Goal: Task Accomplishment & Management: Complete application form

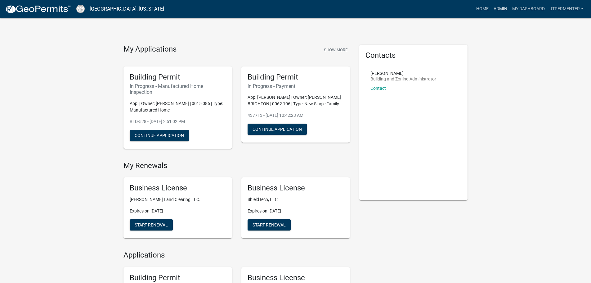
click at [503, 8] on link "Admin" at bounding box center [500, 9] width 19 height 12
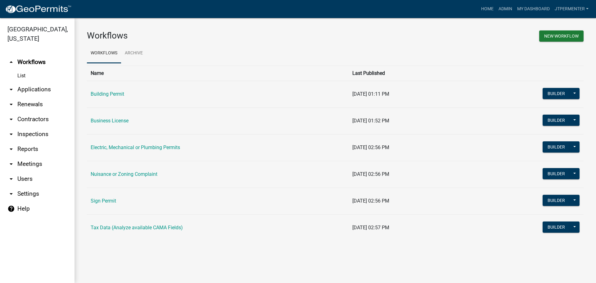
click at [112, 90] on td "Building Permit" at bounding box center [218, 94] width 262 height 27
click at [101, 94] on link "Building Permit" at bounding box center [108, 94] width 34 height 6
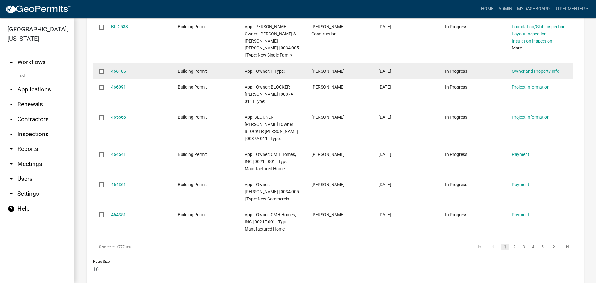
scroll to position [232, 0]
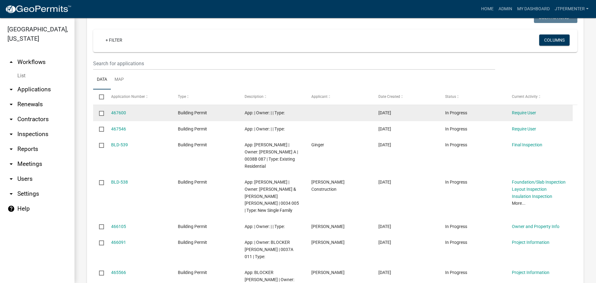
click at [128, 106] on datatable-body-cell "467600" at bounding box center [138, 113] width 67 height 16
click at [119, 110] on link "467600" at bounding box center [118, 112] width 15 height 5
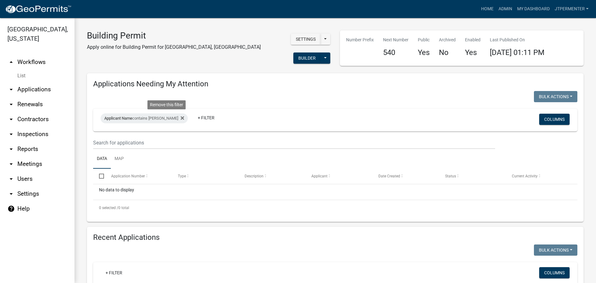
click at [181, 116] on icon at bounding box center [182, 117] width 3 height 5
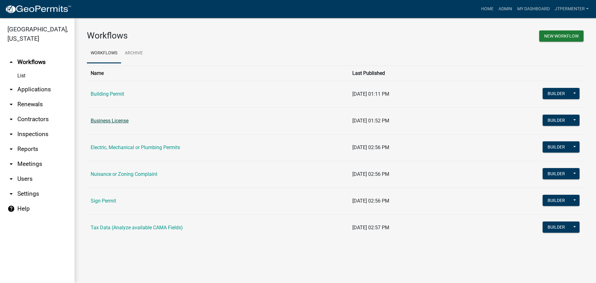
click at [122, 120] on link "Business License" at bounding box center [110, 121] width 38 height 6
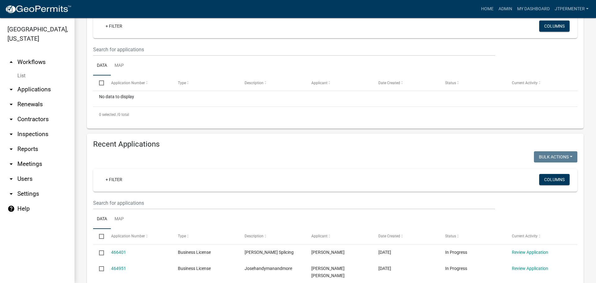
scroll to position [186, 0]
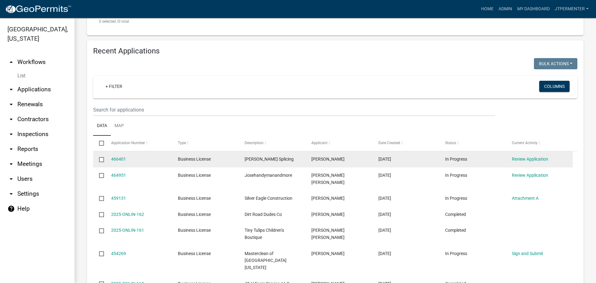
click at [115, 153] on datatable-body-cell "466401" at bounding box center [138, 159] width 67 height 16
click at [115, 156] on link "466401" at bounding box center [118, 158] width 15 height 5
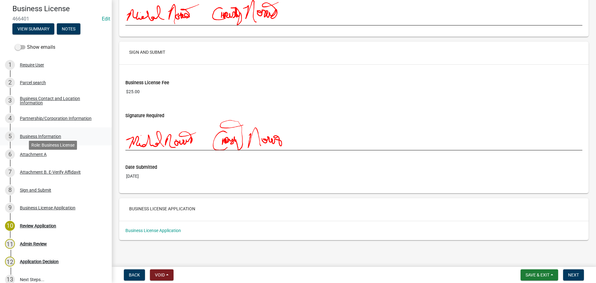
scroll to position [119, 0]
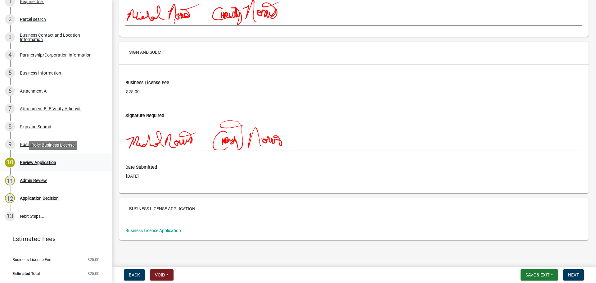
click at [32, 164] on div "Review Application" at bounding box center [38, 162] width 36 height 4
click at [36, 162] on div "Review Application" at bounding box center [38, 162] width 36 height 4
click at [572, 275] on span "Next" at bounding box center [573, 274] width 11 height 5
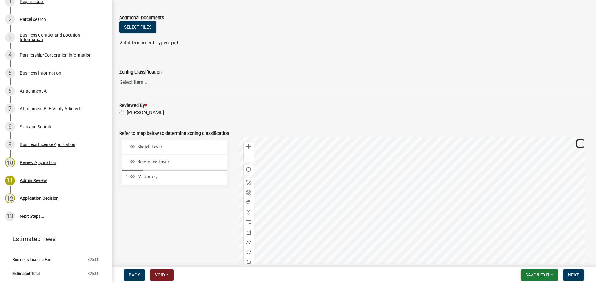
scroll to position [62, 0]
click at [141, 80] on select "Select Item... AG AU B1 CBD DC GB HI I MHP MR NC R1 R10 R10M R15 R1A R2 R22 R22…" at bounding box center [353, 81] width 469 height 13
click at [119, 75] on select "Select Item... AG AU B1 CBD DC GB HI I MHP MR NC R1 R10 R10M R15 R1A R2 R22 R22…" at bounding box center [353, 81] width 469 height 13
select select "e68d3064-bcba-4f5f-be21-257b5306a872"
click at [127, 113] on label "[PERSON_NAME]" at bounding box center [145, 112] width 37 height 7
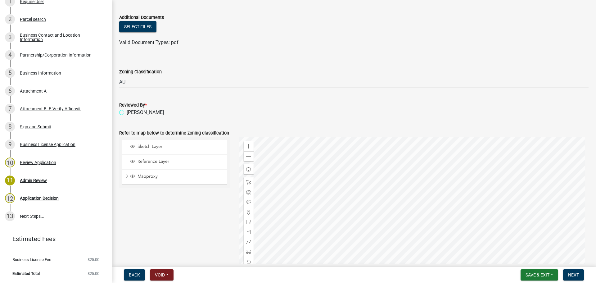
click at [127, 113] on input "[PERSON_NAME]" at bounding box center [129, 111] width 4 height 4
radio input "true"
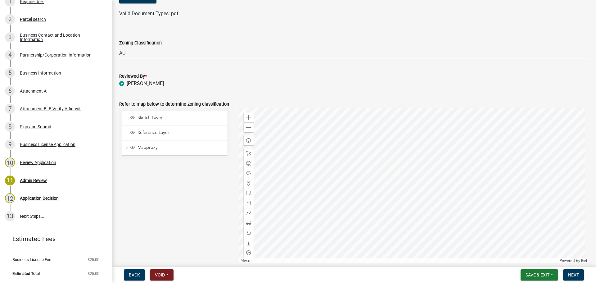
scroll to position [120, 0]
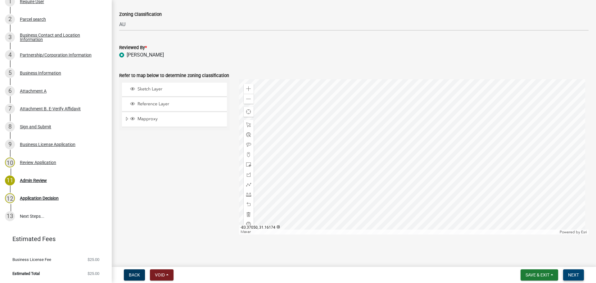
click at [574, 273] on span "Next" at bounding box center [573, 274] width 11 height 5
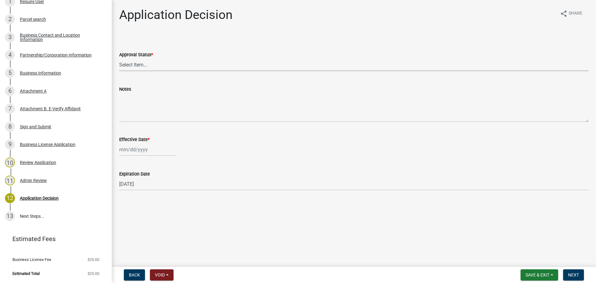
click at [145, 64] on select "Select Item... Approved Denied" at bounding box center [353, 64] width 469 height 13
click at [119, 58] on select "Select Item... Approved Denied" at bounding box center [353, 64] width 469 height 13
select select "4b86b809-39dd-4c68-9f3d-fdb3e7050482"
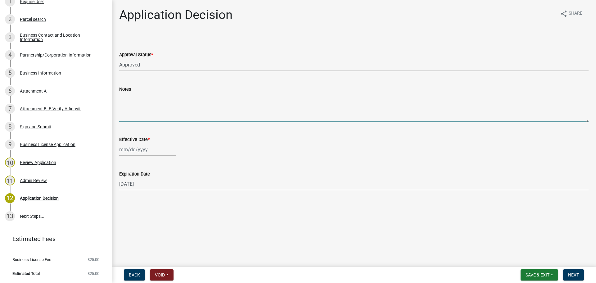
click at [137, 112] on textarea "Notes" at bounding box center [353, 107] width 469 height 29
type textarea "JP"
click at [141, 156] on wm-data-entity-input "Effective Date *" at bounding box center [353, 144] width 469 height 34
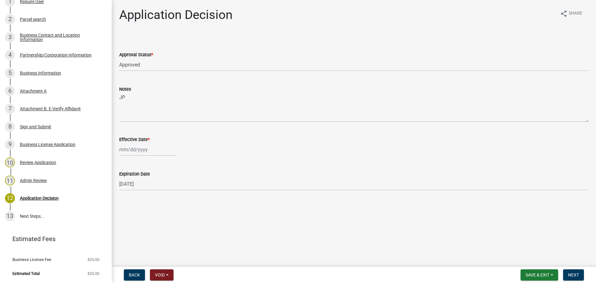
select select "8"
select select "2025"
click at [140, 152] on div "[PERSON_NAME] Feb Mar Apr [PERSON_NAME][DATE] Oct Nov [DATE] 1526 1527 1528 152…" at bounding box center [147, 149] width 57 height 13
click at [165, 210] on div "22" at bounding box center [165, 212] width 10 height 10
type input "[DATE]"
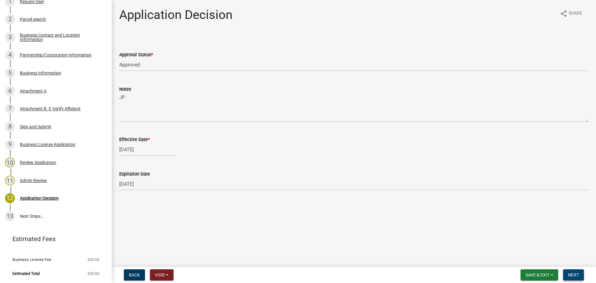
click at [575, 275] on span "Next" at bounding box center [573, 274] width 11 height 5
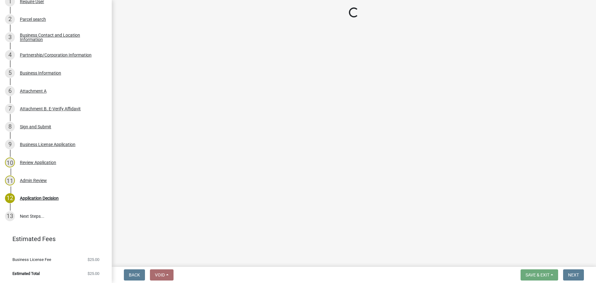
scroll to position [154, 0]
select select "3: 3"
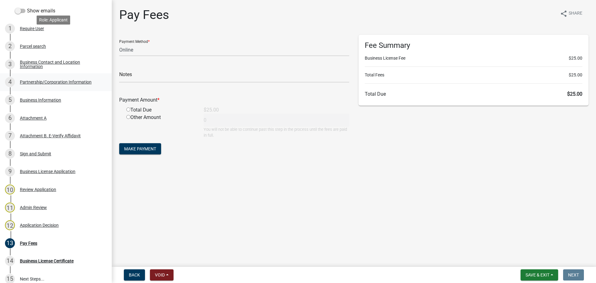
scroll to position [30, 0]
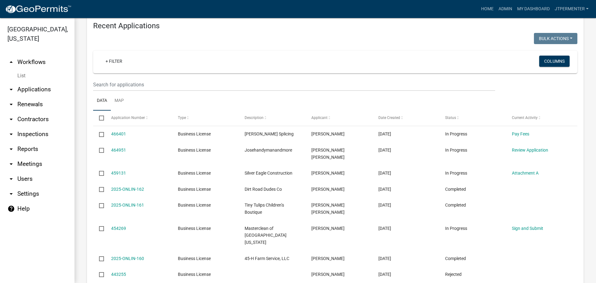
scroll to position [217, 0]
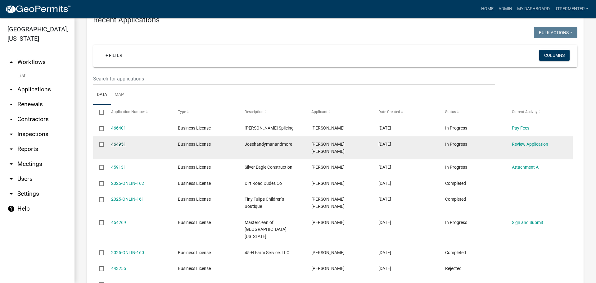
click at [115, 142] on link "464951" at bounding box center [118, 144] width 15 height 5
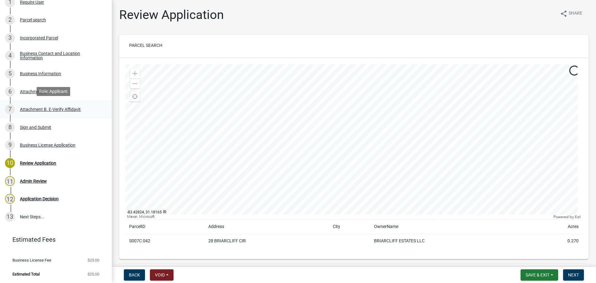
scroll to position [119, 0]
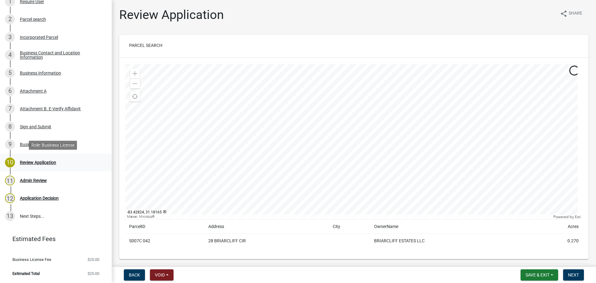
click at [38, 161] on div "Review Application" at bounding box center [38, 162] width 36 height 4
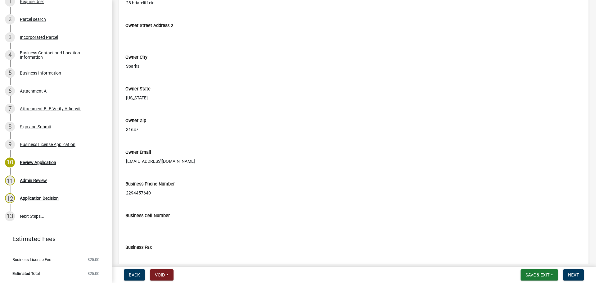
scroll to position [559, 0]
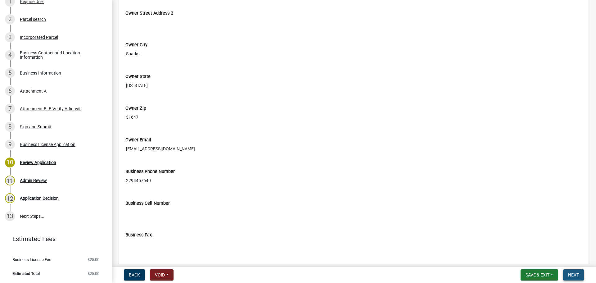
click at [573, 273] on span "Next" at bounding box center [573, 274] width 11 height 5
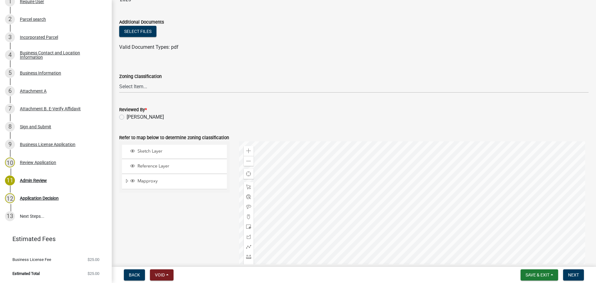
scroll to position [62, 0]
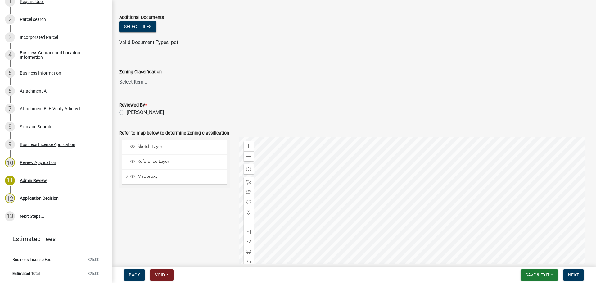
click at [126, 81] on select "Select Item... AG AU B1 CBD DC GB HI I MHP MR NC R1 R10 R10M R15 R1A R2 R22 R22…" at bounding box center [353, 81] width 469 height 13
click at [119, 75] on select "Select Item... AG AU B1 CBD DC GB HI I MHP MR NC R1 R10 R10M R15 R1A R2 R22 R22…" at bounding box center [353, 81] width 469 height 13
select select "d3fc16a6-3305-407f-ac05-3d403857afa8"
click at [127, 113] on label "[PERSON_NAME]" at bounding box center [145, 112] width 37 height 7
click at [127, 113] on input "[PERSON_NAME]" at bounding box center [129, 111] width 4 height 4
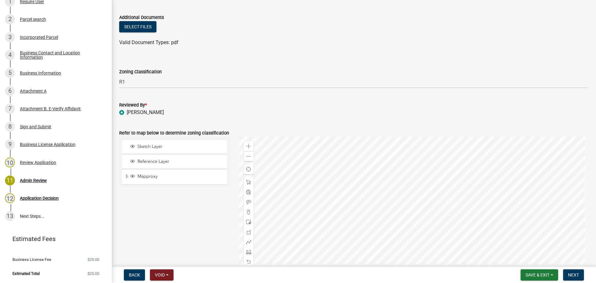
radio input "true"
click at [571, 273] on span "Next" at bounding box center [573, 274] width 11 height 5
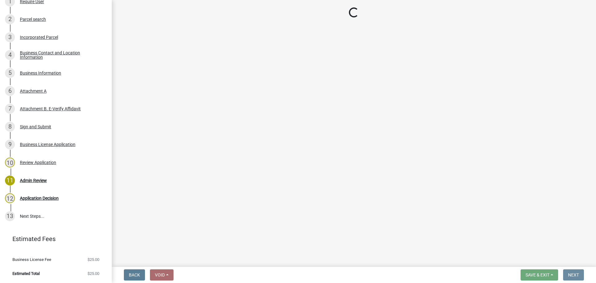
scroll to position [0, 0]
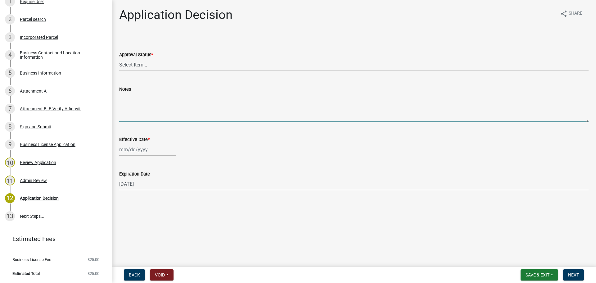
click at [138, 113] on textarea "Notes" at bounding box center [353, 107] width 469 height 29
type textarea "JP"
click at [126, 63] on select "Select Item... Approved Denied" at bounding box center [353, 64] width 469 height 13
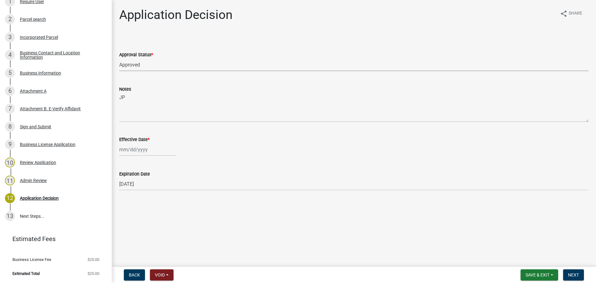
click at [119, 58] on select "Select Item... Approved Denied" at bounding box center [353, 64] width 469 height 13
select select "4b86b809-39dd-4c68-9f3d-fdb3e7050482"
click at [147, 151] on div at bounding box center [147, 149] width 57 height 13
select select "8"
select select "2025"
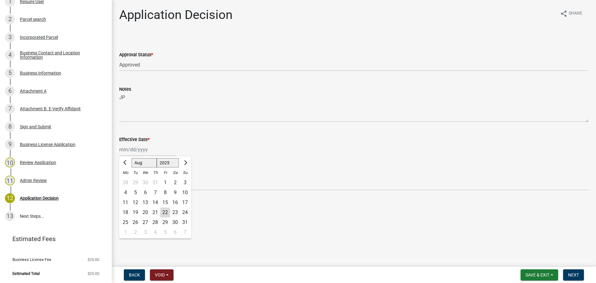
click at [166, 210] on div "22" at bounding box center [165, 212] width 10 height 10
type input "[DATE]"
click at [576, 280] on button "Next" at bounding box center [573, 274] width 21 height 11
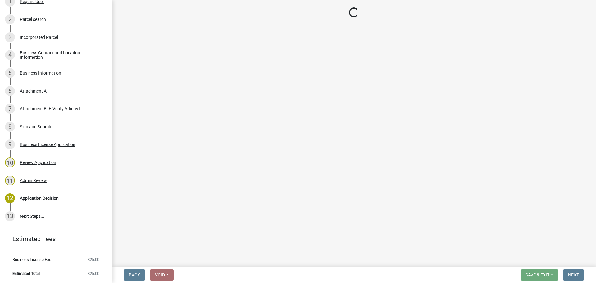
scroll to position [154, 0]
select select "3: 3"
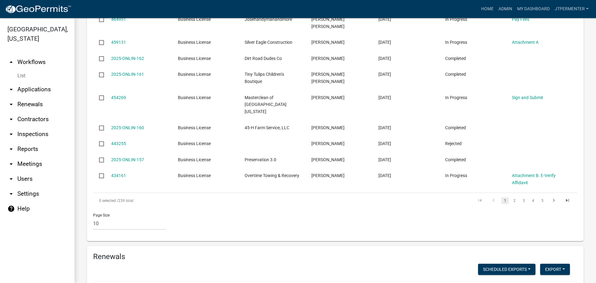
scroll to position [372, 0]
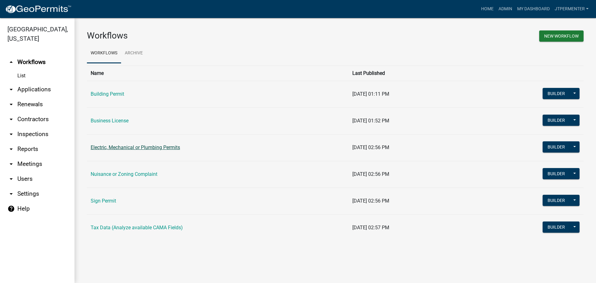
click at [151, 149] on link "Electric, Mechanical or Plumbing Permits" at bounding box center [135, 147] width 89 height 6
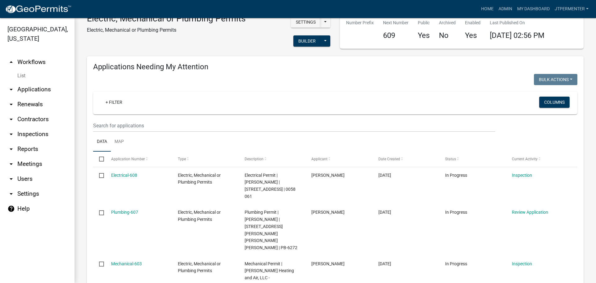
scroll to position [62, 0]
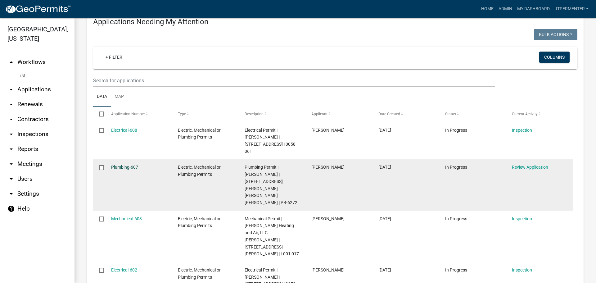
click at [132, 165] on link "Plumbing-607" at bounding box center [124, 167] width 27 height 5
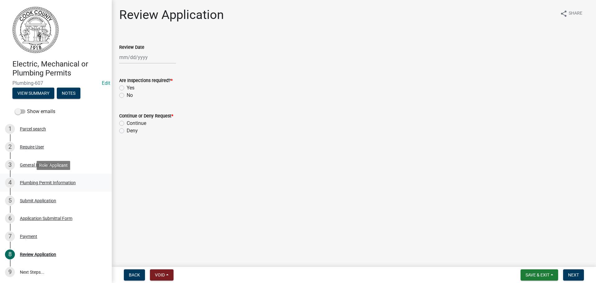
click at [33, 181] on div "Plumbing Permit Information" at bounding box center [48, 182] width 56 height 4
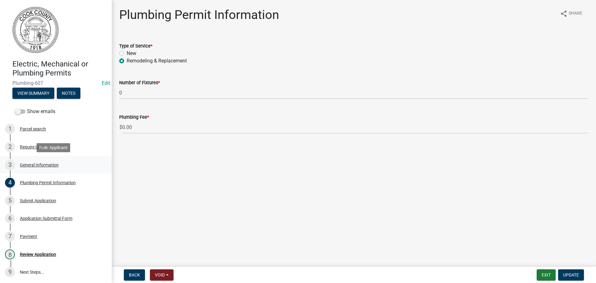
click at [28, 164] on div "General Information" at bounding box center [39, 165] width 39 height 4
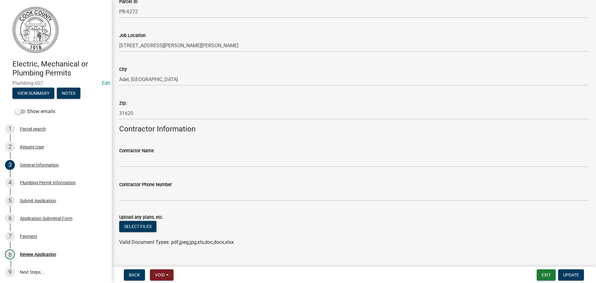
scroll to position [365, 0]
